Goal: Navigation & Orientation: Find specific page/section

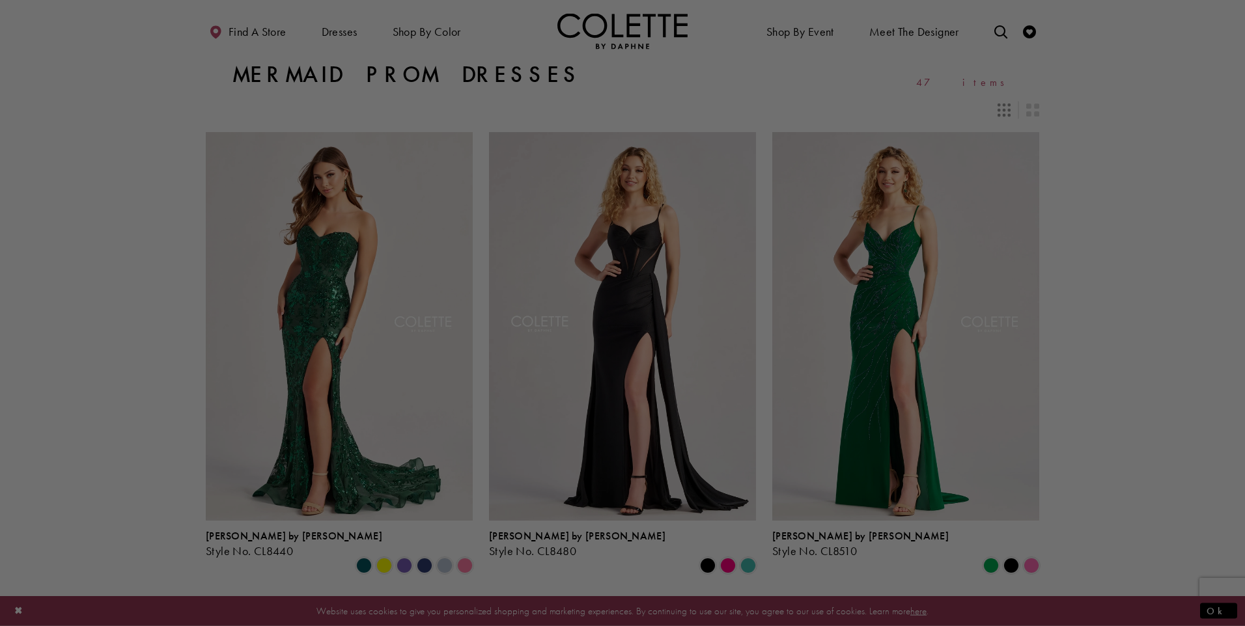
click at [255, 315] on div at bounding box center [629, 316] width 1258 height 633
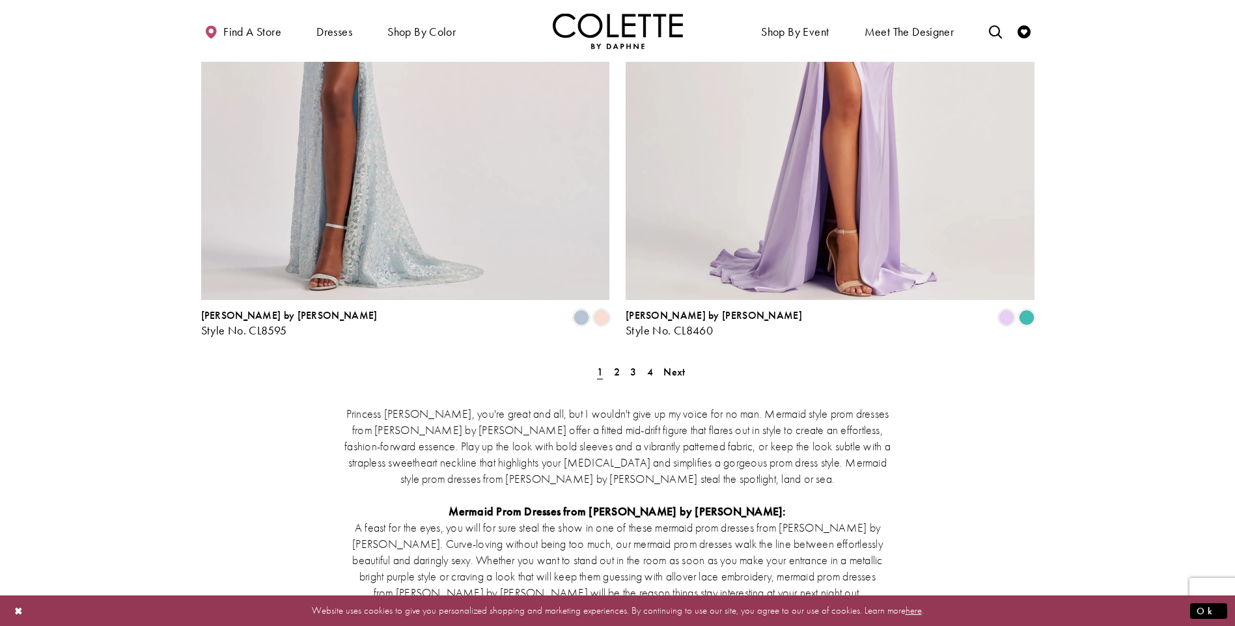
scroll to position [2410, 0]
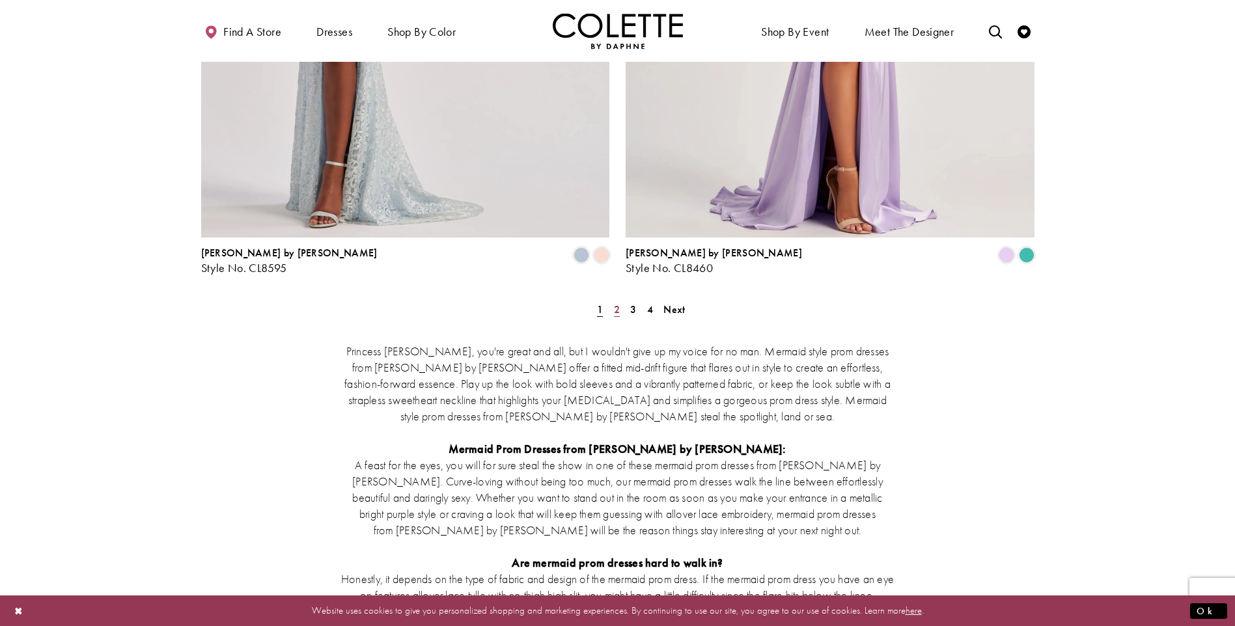
click at [614, 303] on span "2" at bounding box center [617, 310] width 6 height 14
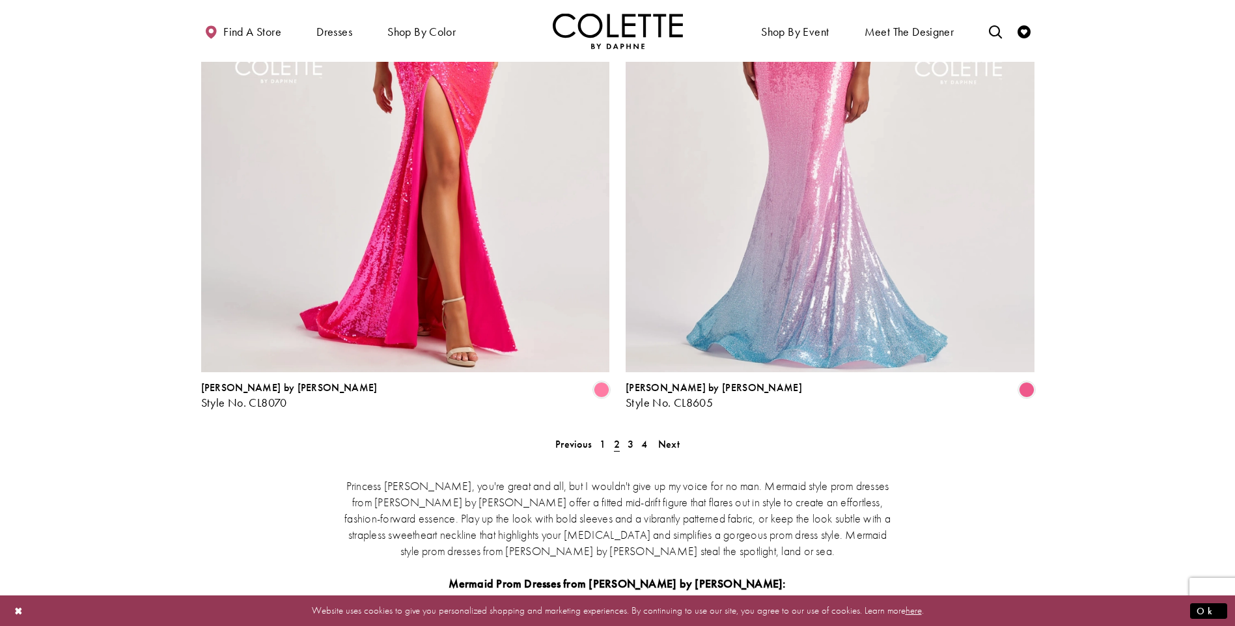
scroll to position [2415, 0]
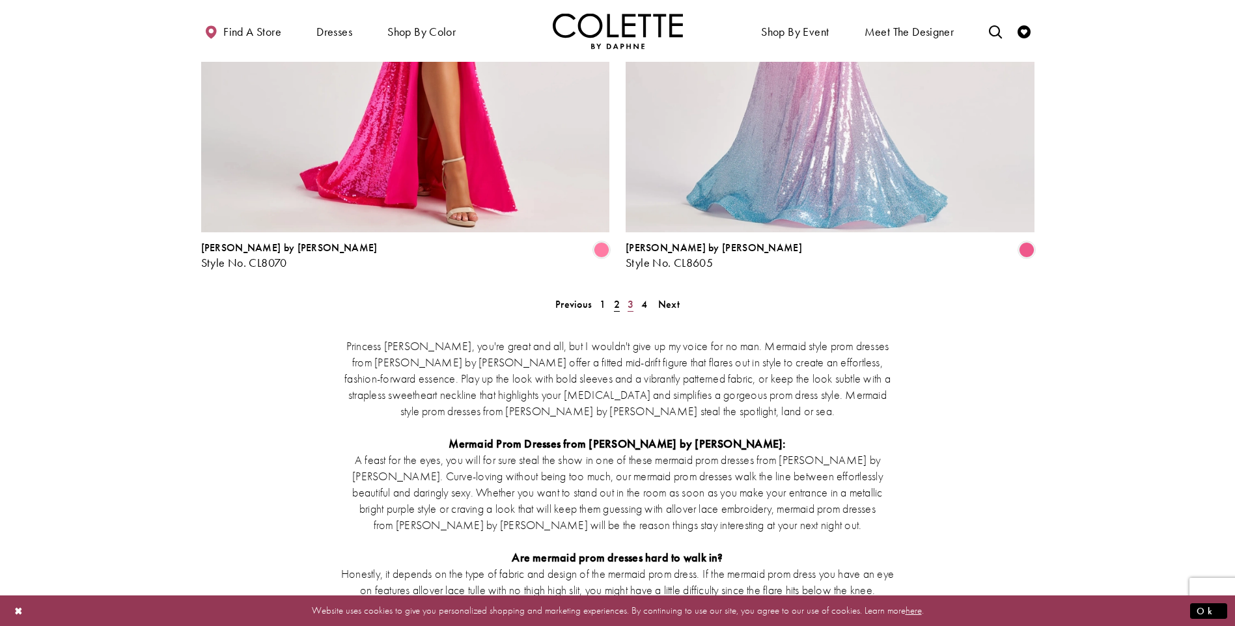
click at [630, 298] on span "3" at bounding box center [631, 305] width 6 height 14
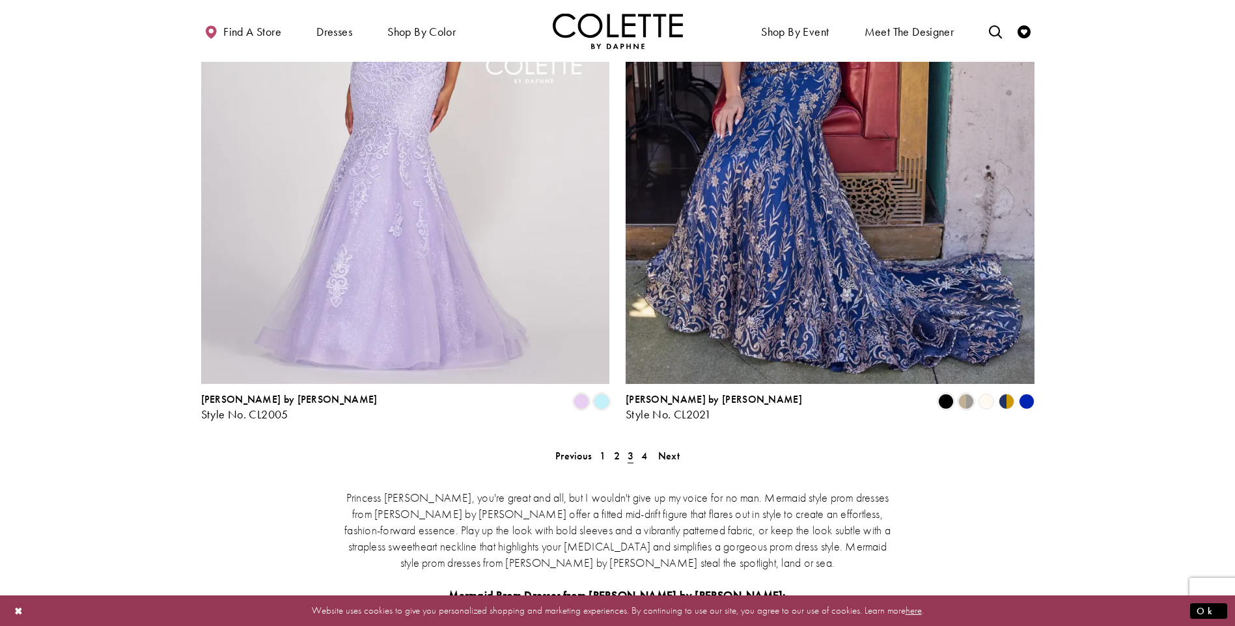
scroll to position [2284, 0]
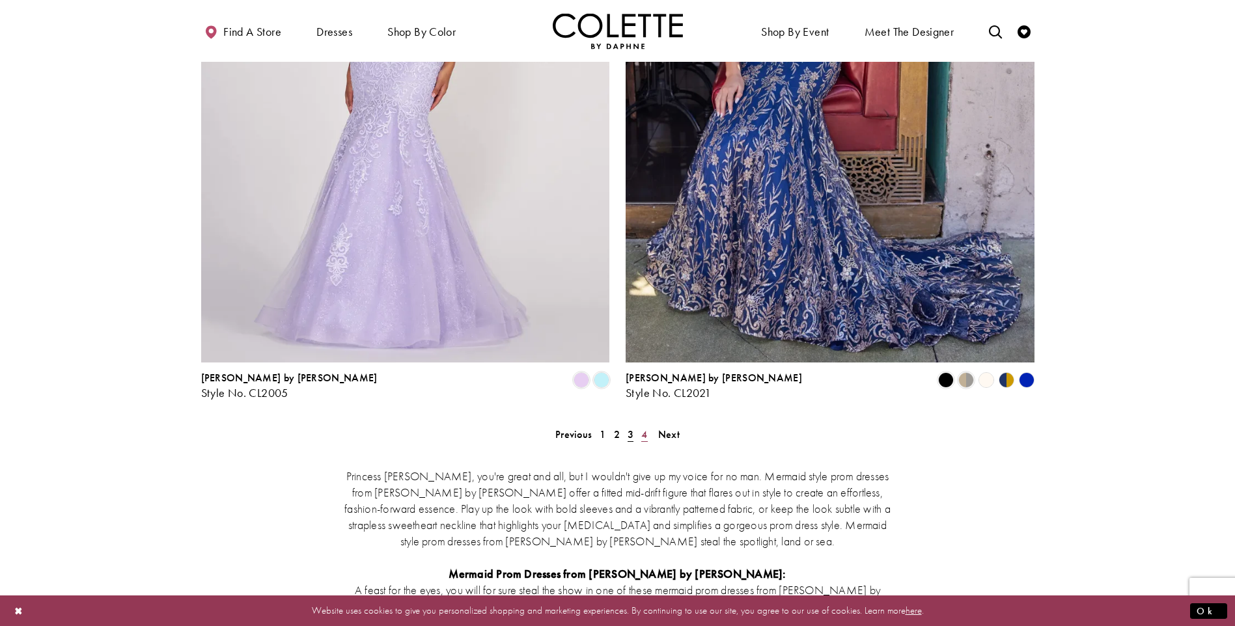
click at [641, 428] on span "4" at bounding box center [644, 435] width 6 height 14
